Goal: Task Accomplishment & Management: Manage account settings

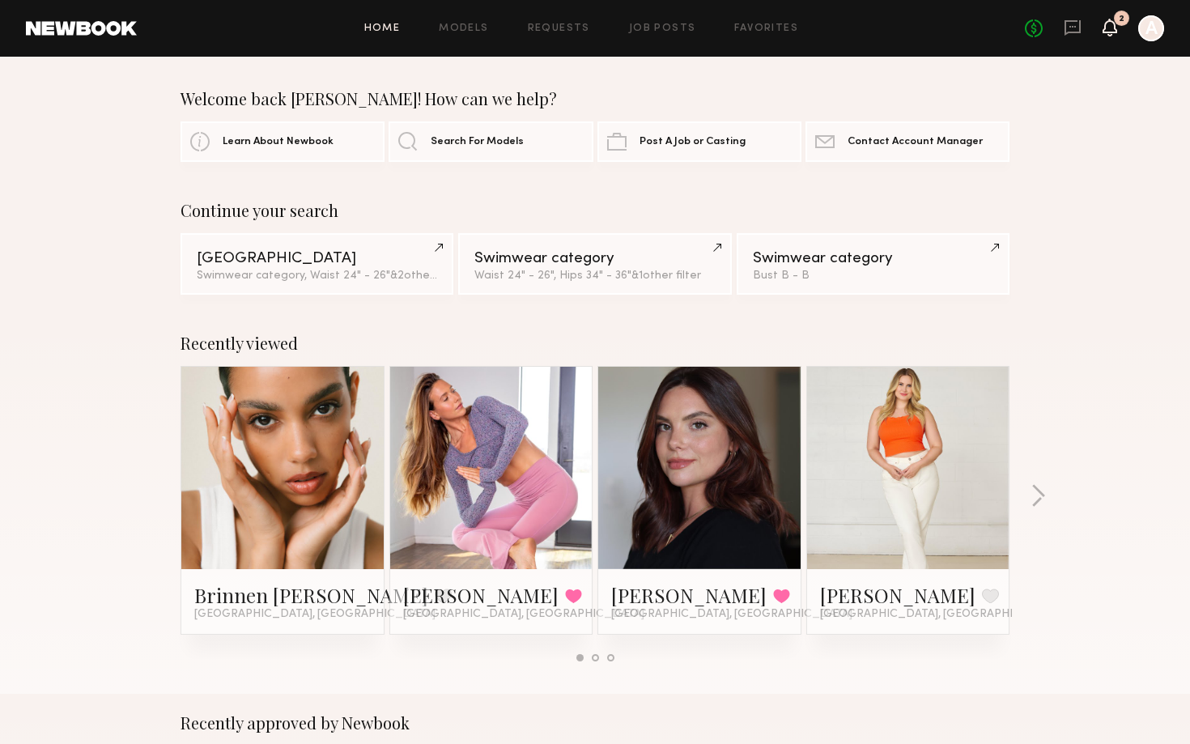
click at [1112, 28] on icon at bounding box center [1109, 26] width 13 height 11
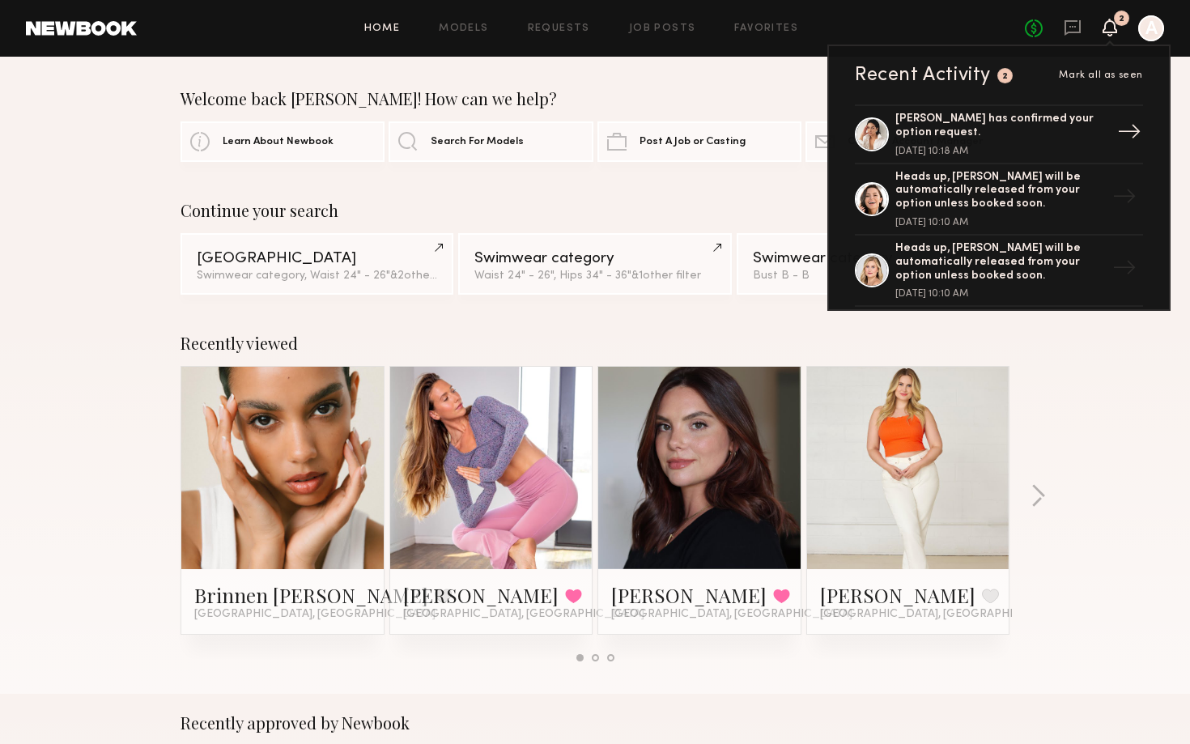
click at [999, 158] on link "[PERSON_NAME] has confirmed your option request. [DATE] 10:18 AM →" at bounding box center [999, 134] width 288 height 60
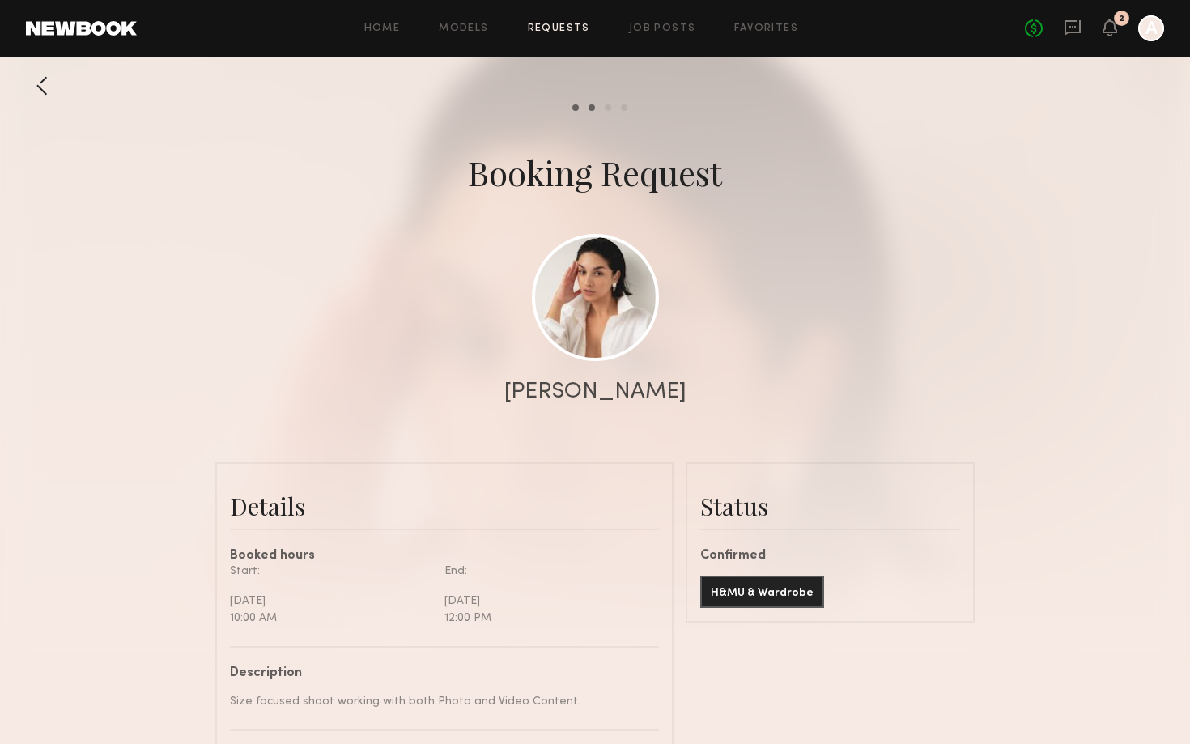
scroll to position [1415, 0]
drag, startPoint x: 541, startPoint y: 390, endPoint x: 679, endPoint y: 393, distance: 138.5
click at [679, 393] on div "[PERSON_NAME]" at bounding box center [595, 391] width 1190 height 23
copy div "[PERSON_NAME]"
click at [1113, 32] on icon at bounding box center [1109, 26] width 13 height 11
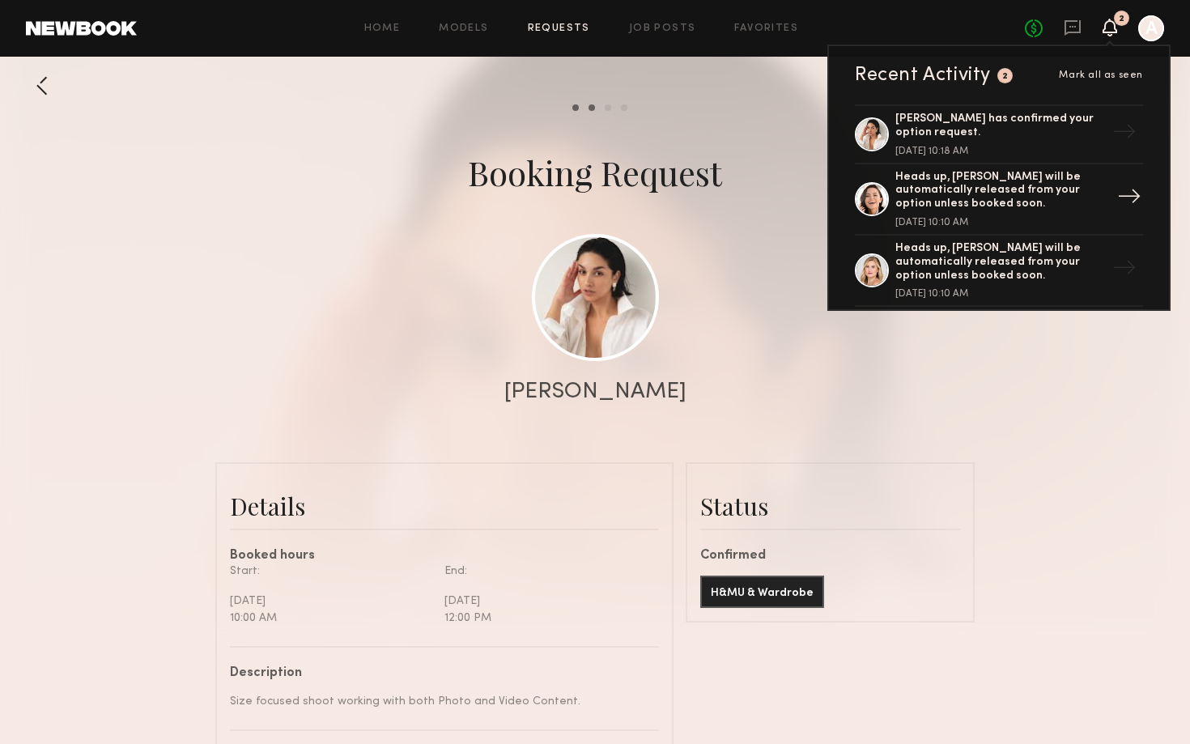
click at [989, 195] on div "Heads up, Emelina A. will be automatically released from your option unless boo…" at bounding box center [1000, 191] width 210 height 40
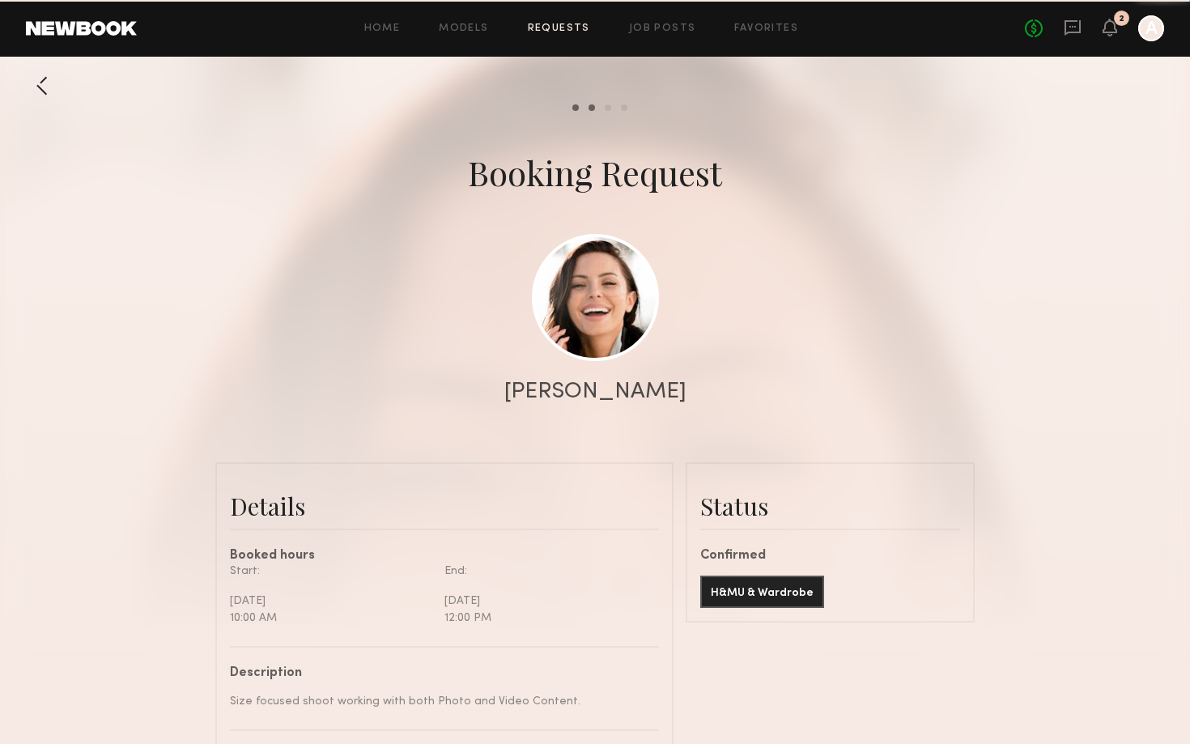
scroll to position [1639, 0]
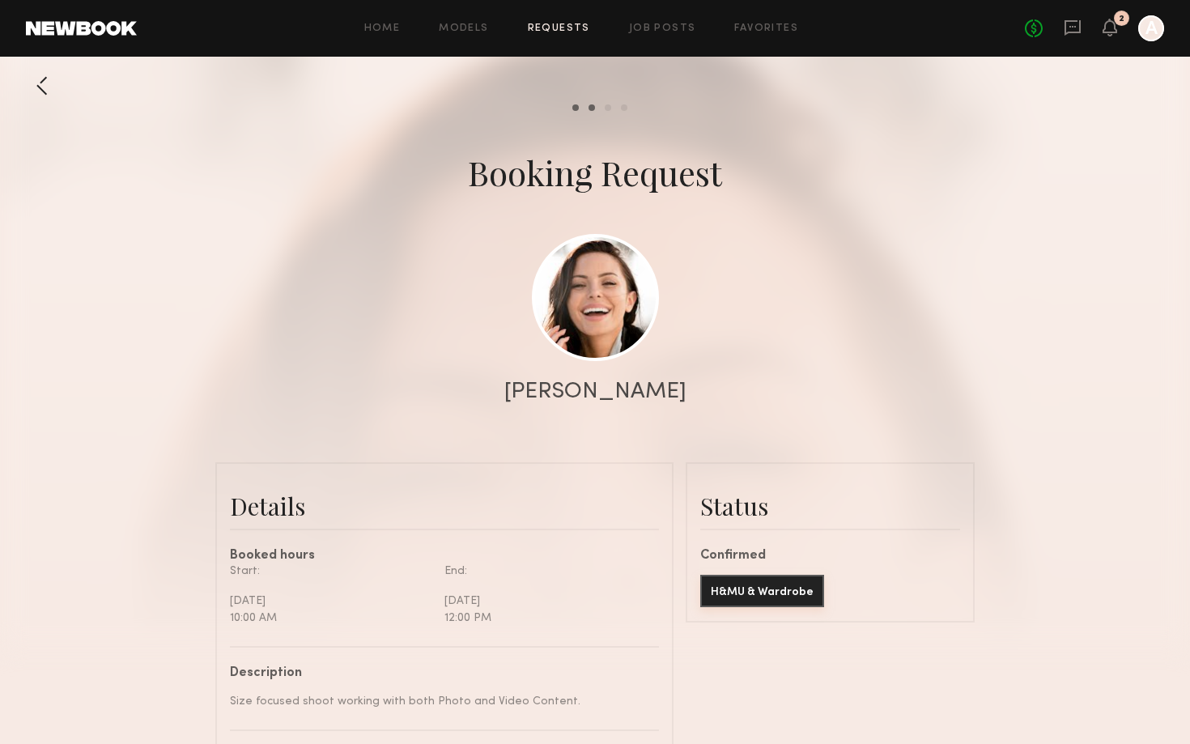
click at [761, 576] on button "H&MU & Wardrobe" at bounding box center [762, 591] width 124 height 32
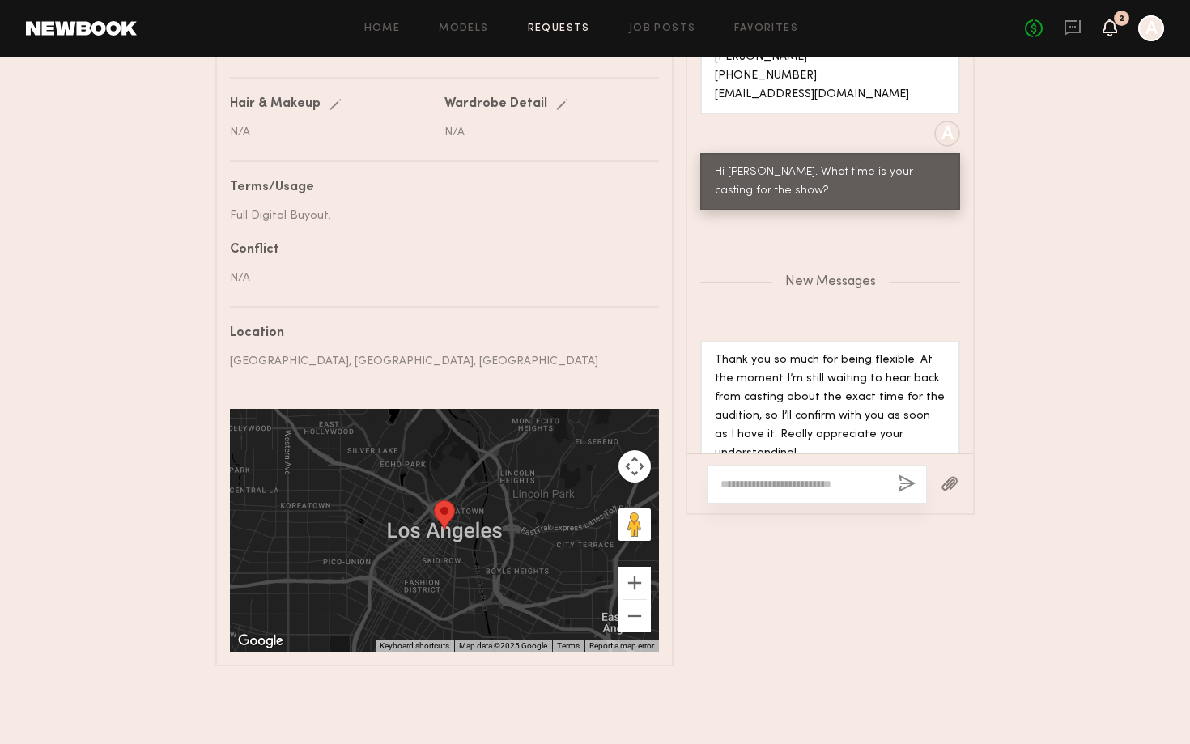
click at [1113, 30] on icon at bounding box center [1109, 26] width 13 height 11
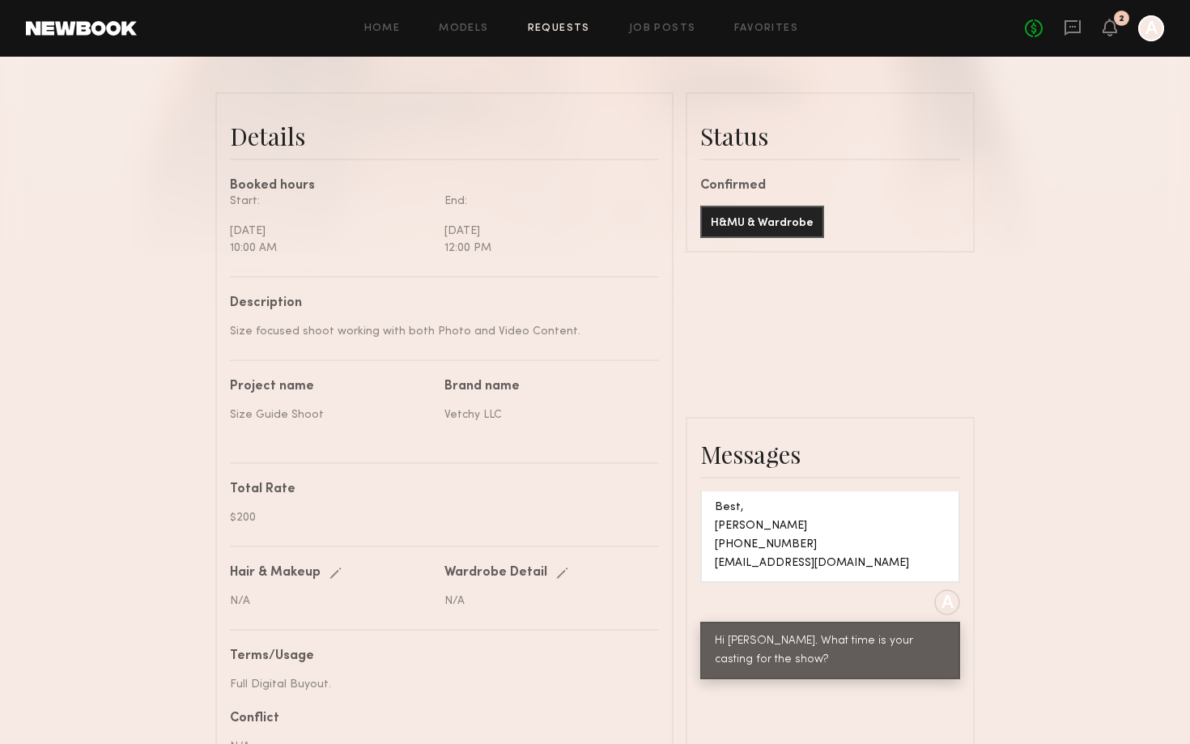
scroll to position [0, 0]
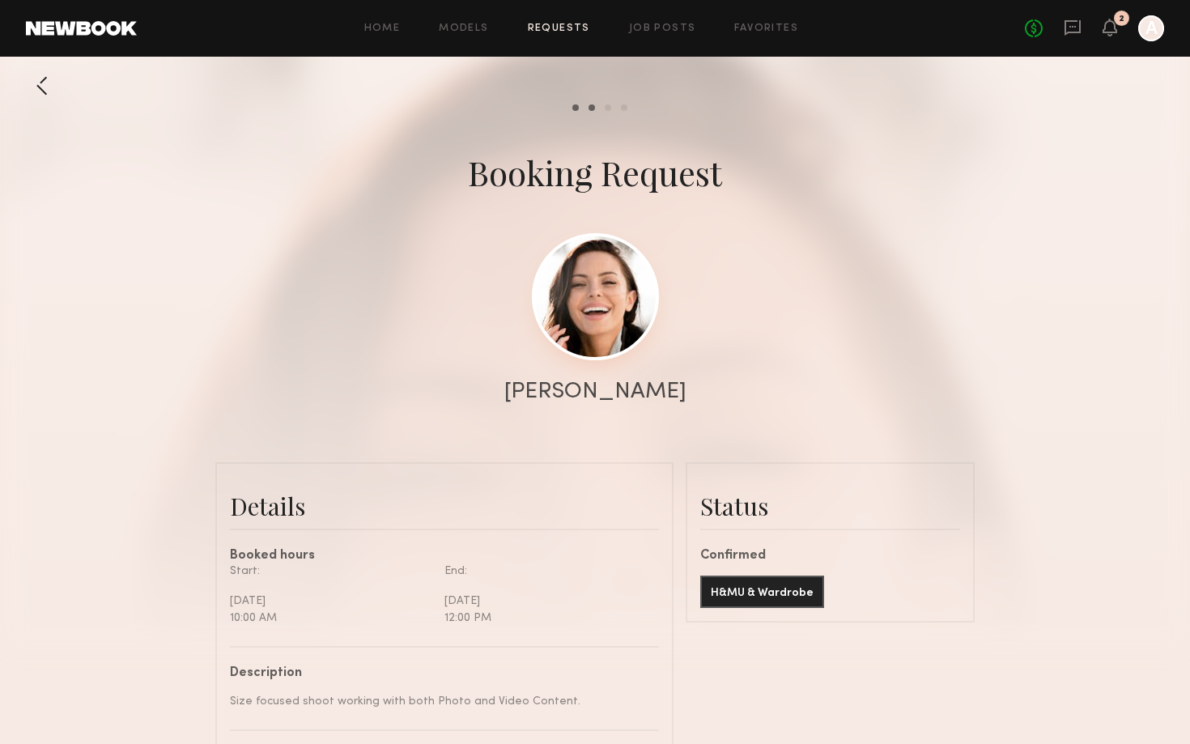
click at [605, 325] on link at bounding box center [595, 296] width 127 height 127
click at [1111, 30] on icon at bounding box center [1109, 26] width 13 height 11
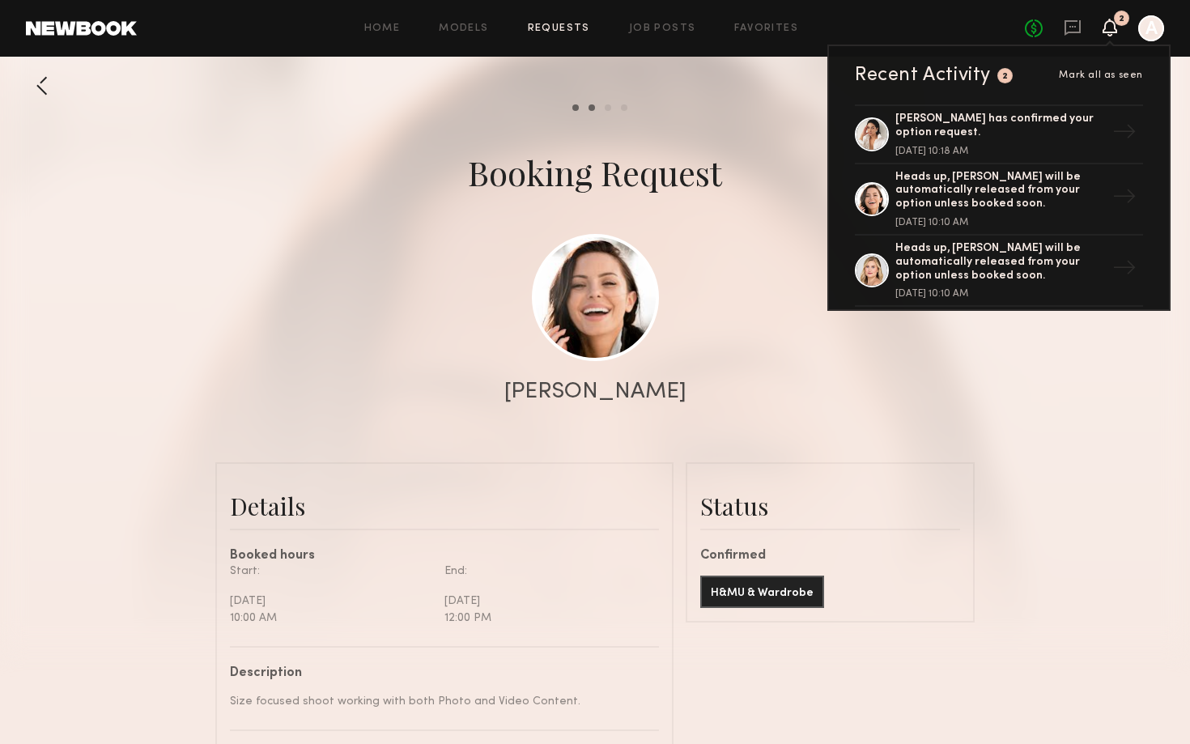
click at [1082, 74] on span "Mark all as seen" at bounding box center [1101, 75] width 84 height 10
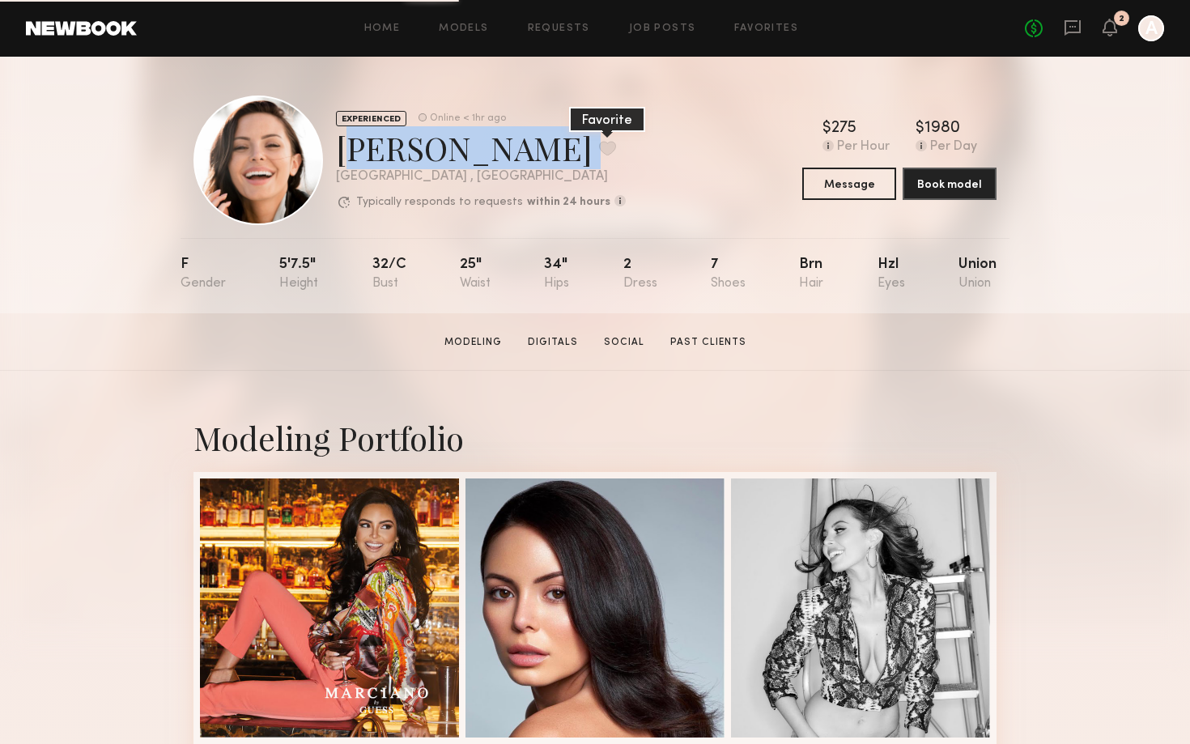
copy div "[PERSON_NAME] Favorite"
drag, startPoint x: 340, startPoint y: 144, endPoint x: 504, endPoint y: 146, distance: 164.3
click at [504, 146] on div "[PERSON_NAME] Favorite" at bounding box center [481, 147] width 290 height 43
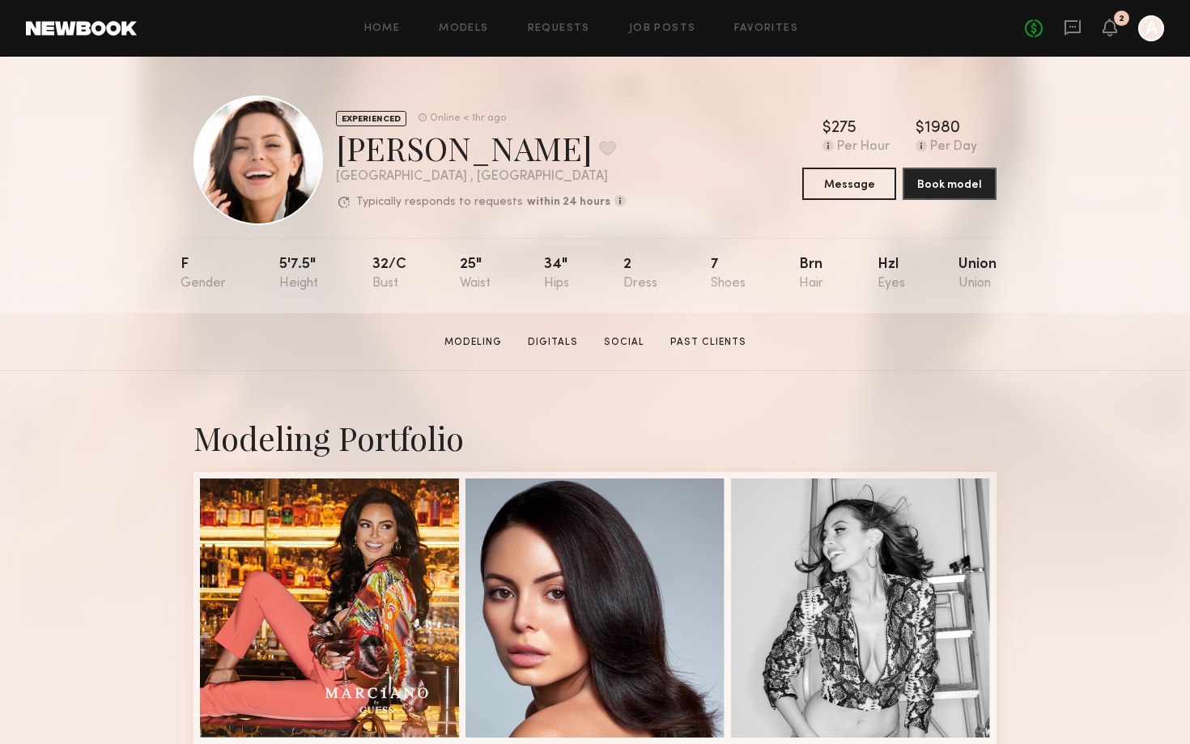
click at [1012, 159] on div "EXPERIENCED Online < 1hr ago [PERSON_NAME] Favorite [GEOGRAPHIC_DATA] , [GEOGRA…" at bounding box center [595, 185] width 1190 height 257
click at [575, 32] on link "Requests" at bounding box center [559, 28] width 62 height 11
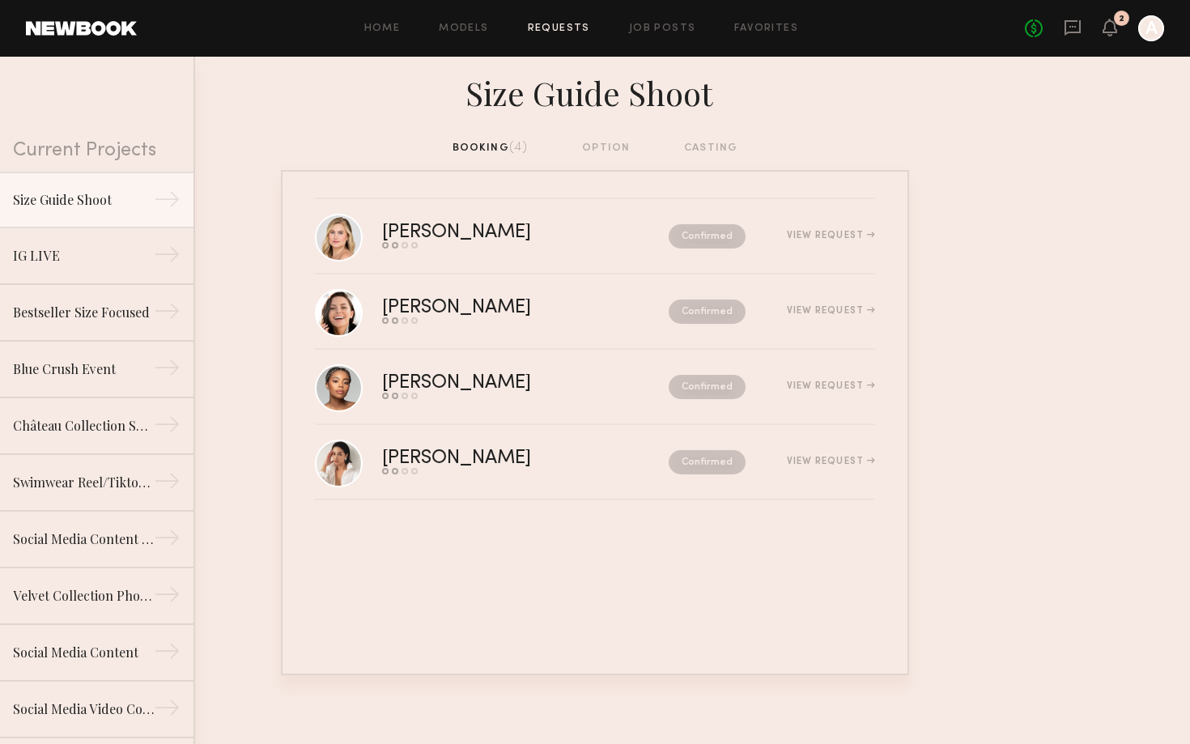
click at [740, 147] on div "booking (4) option casting" at bounding box center [595, 154] width 1190 height 31
click at [441, 37] on div "Home Models Requests Job Posts Favorites Sign Out No fees up to $5,000 2 A" at bounding box center [650, 28] width 1027 height 26
click at [453, 28] on link "Models" at bounding box center [463, 28] width 49 height 11
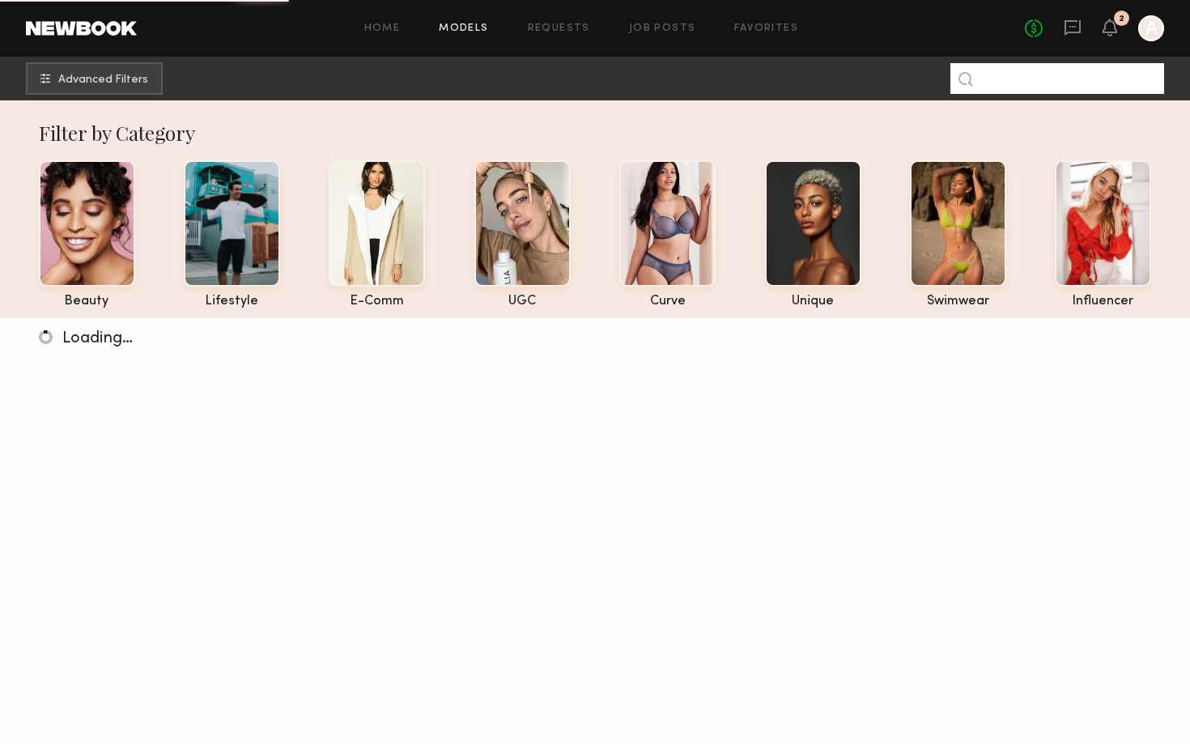
click at [1026, 73] on input at bounding box center [1057, 78] width 214 height 31
type input "*****"
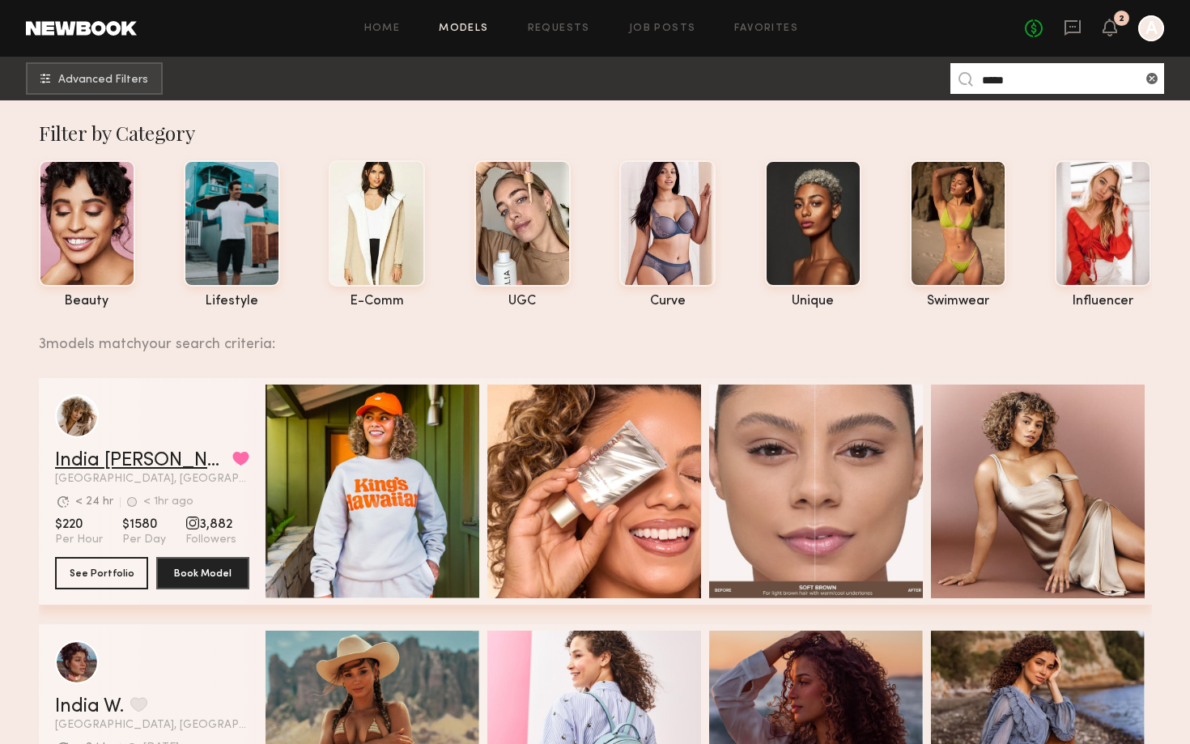
click at [120, 457] on link "India [PERSON_NAME]" at bounding box center [140, 460] width 171 height 19
click at [57, 70] on button "Advanced Filters" at bounding box center [94, 78] width 137 height 32
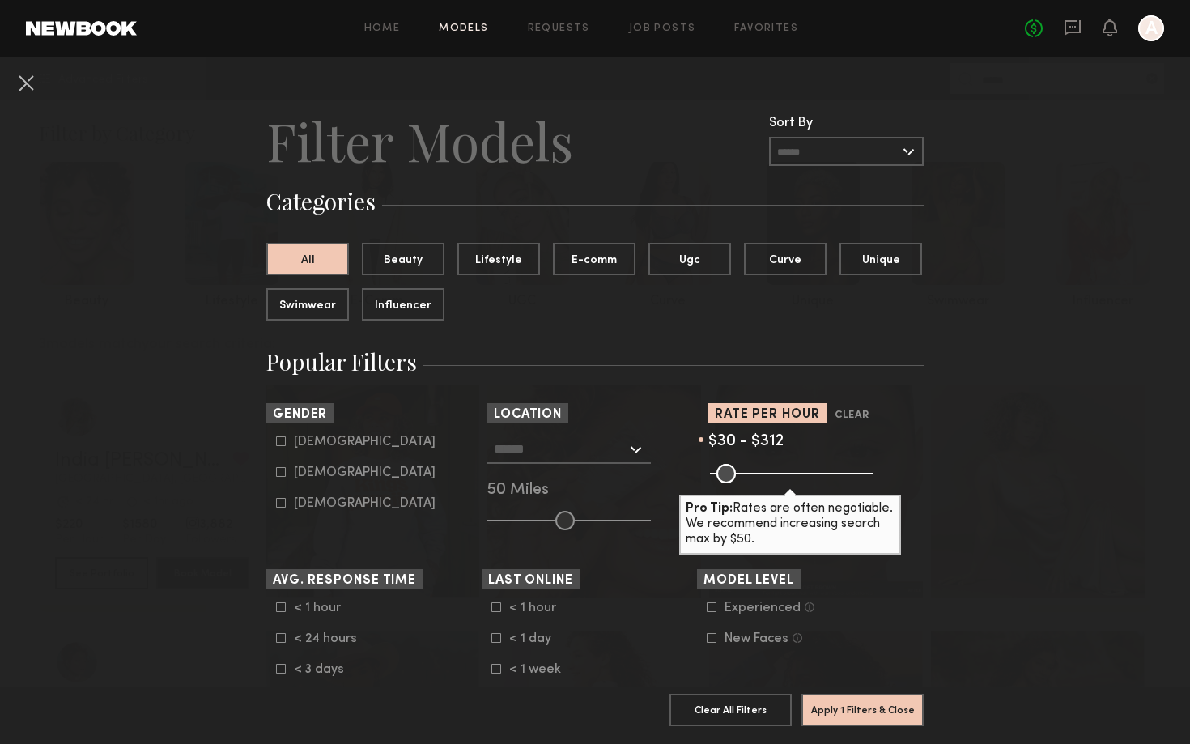
drag, startPoint x: 863, startPoint y: 473, endPoint x: 806, endPoint y: 482, distance: 58.2
click at [806, 482] on input "range" at bounding box center [792, 473] width 164 height 19
drag, startPoint x: 809, startPoint y: 474, endPoint x: 779, endPoint y: 482, distance: 31.2
type input "***"
click at [779, 482] on input "range" at bounding box center [792, 473] width 164 height 19
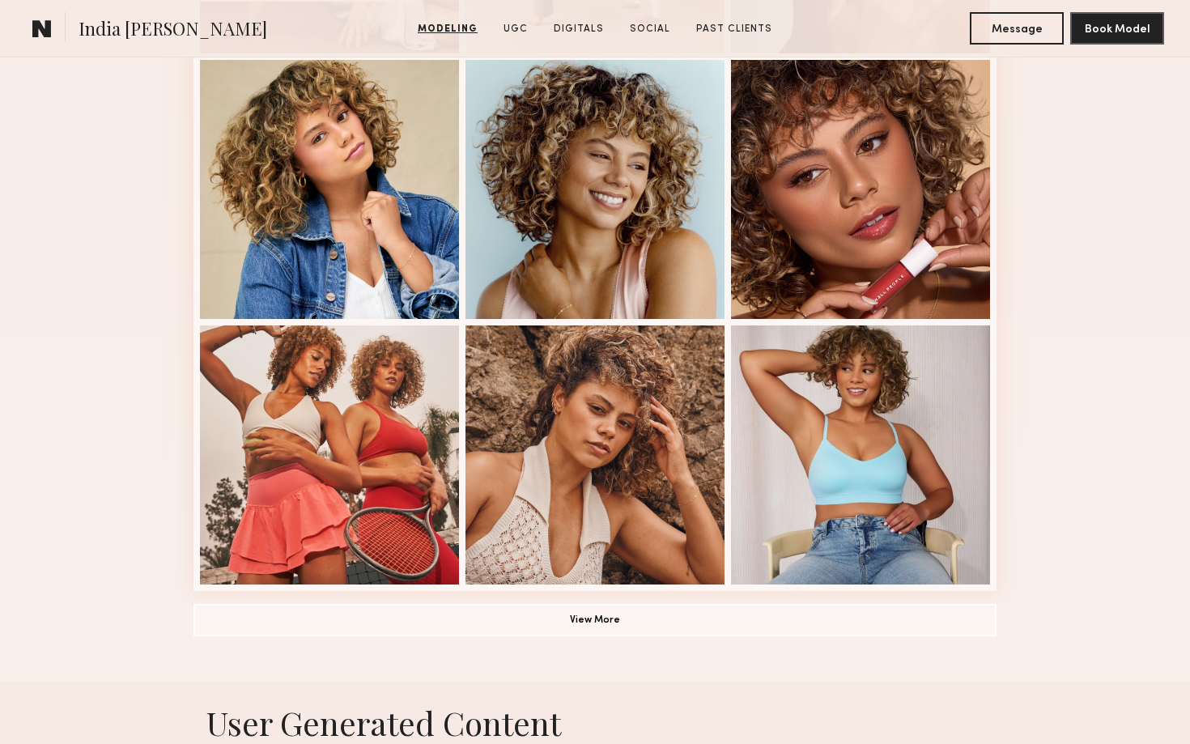
scroll to position [1014, 0]
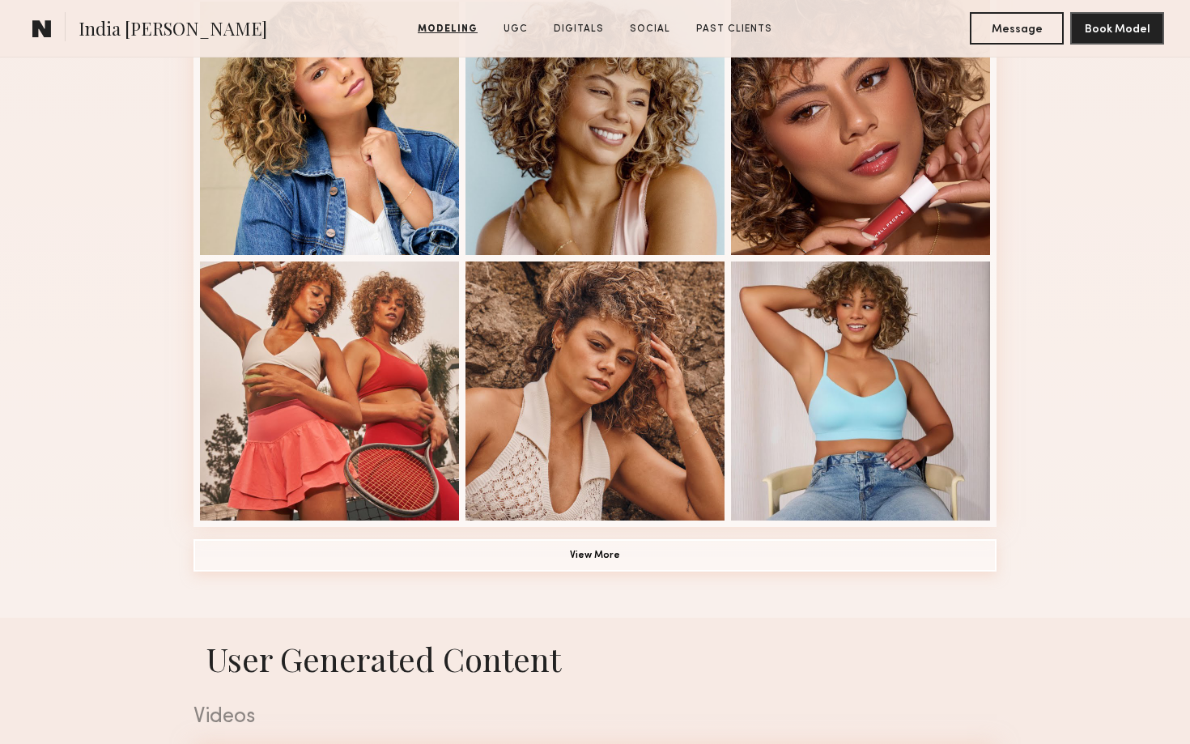
click at [472, 566] on button "View More" at bounding box center [594, 555] width 803 height 32
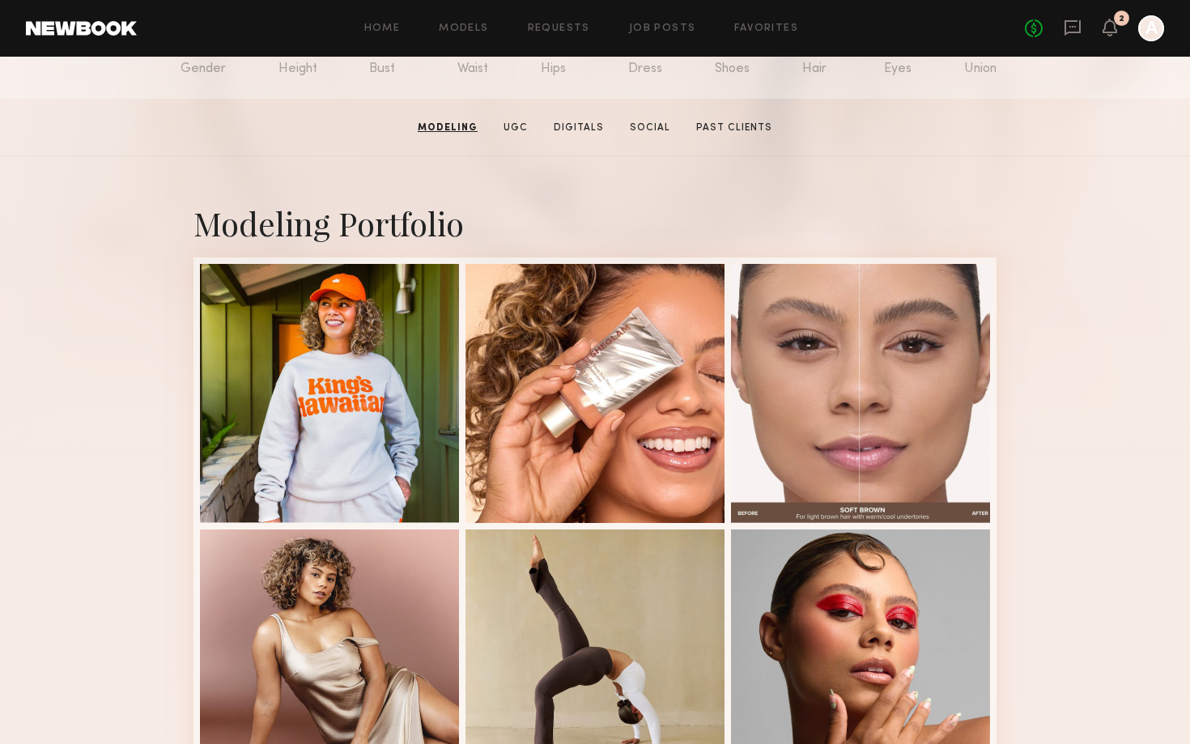
scroll to position [0, 0]
